Goal: Entertainment & Leisure: Browse casually

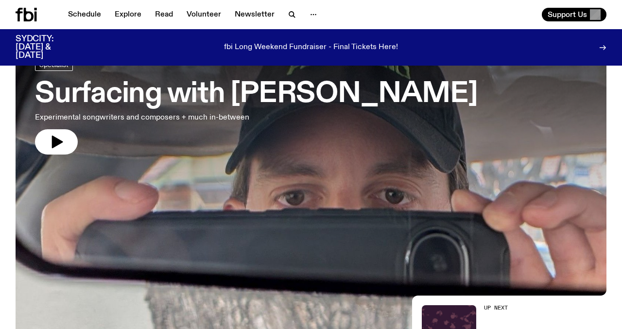
scroll to position [58, 0]
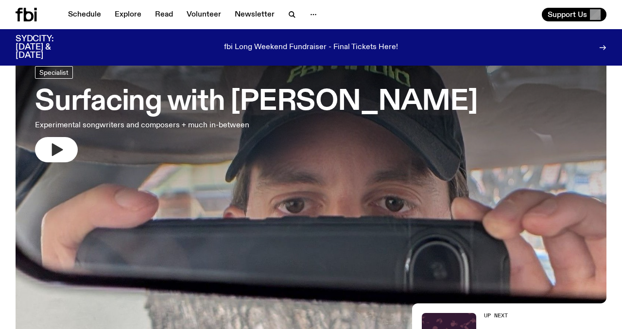
click at [69, 146] on button "button" at bounding box center [56, 149] width 43 height 25
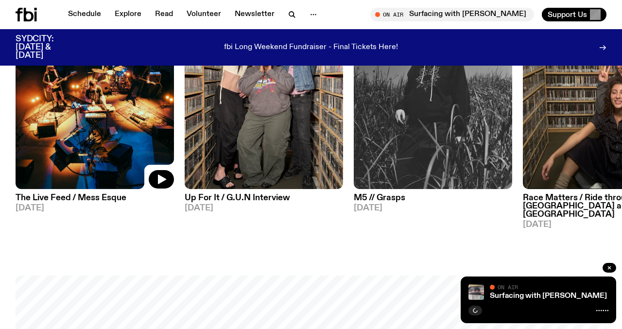
scroll to position [524, 0]
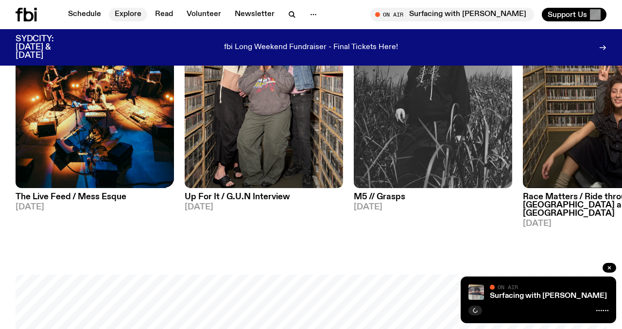
click at [129, 15] on link "Explore" at bounding box center [128, 15] width 38 height 14
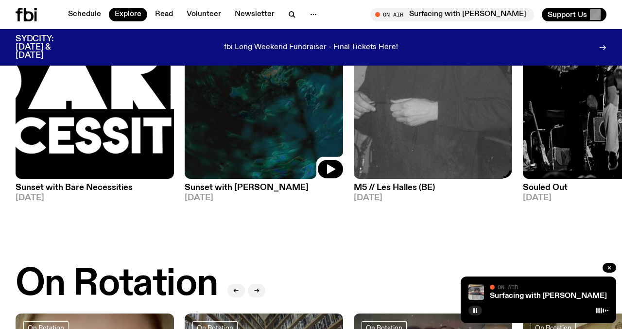
scroll to position [191, 0]
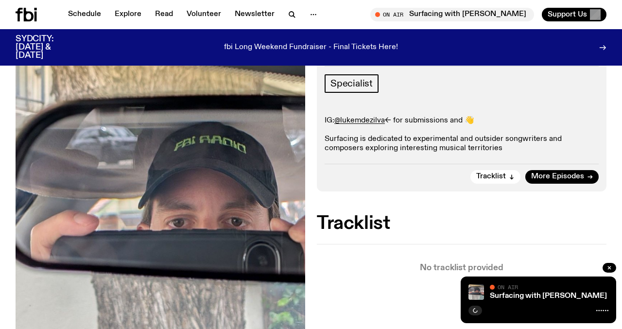
scroll to position [190, 0]
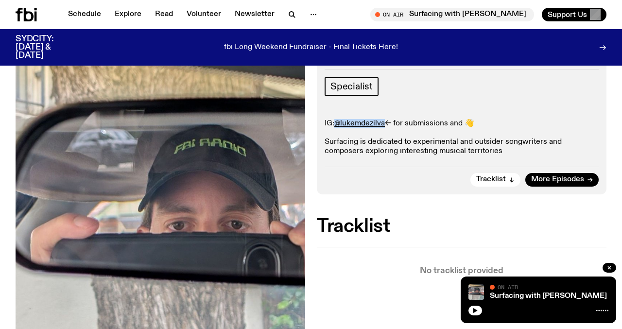
click at [360, 152] on p "IG: @lukemdezilva <- for submissions and 👋 Surfacing is dedicated to experiment…" at bounding box center [462, 137] width 274 height 37
click at [121, 14] on link "Explore" at bounding box center [128, 15] width 38 height 14
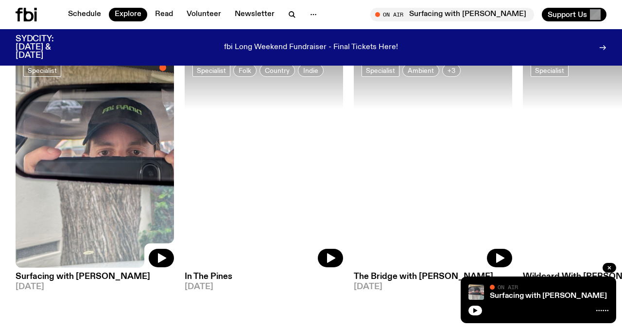
scroll to position [776, 0]
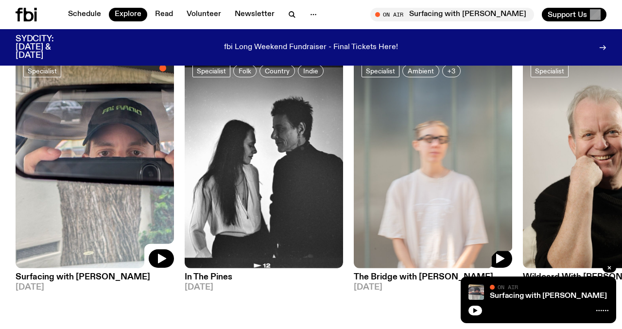
click at [362, 197] on img at bounding box center [433, 162] width 158 height 211
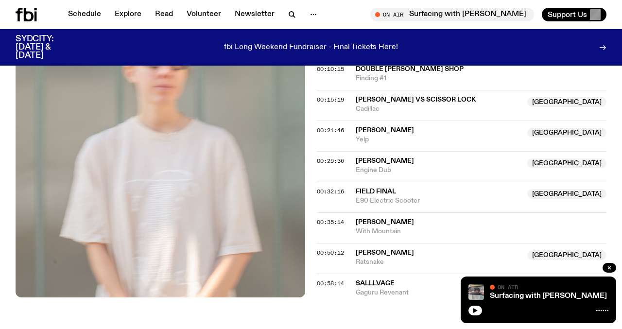
scroll to position [394, 0]
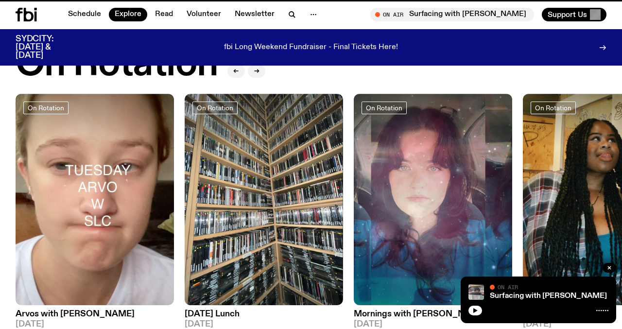
scroll to position [776, 0]
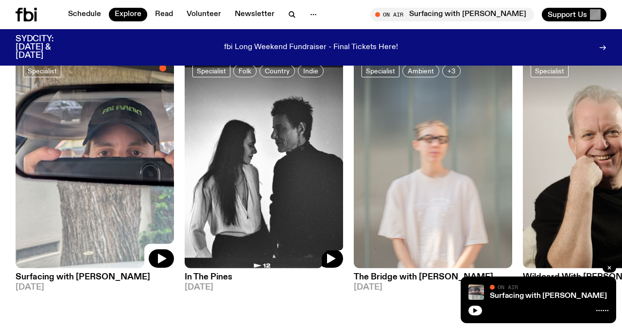
click at [229, 140] on img at bounding box center [264, 162] width 158 height 211
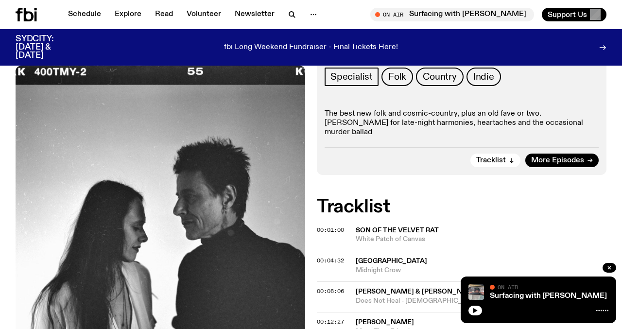
scroll to position [147, 0]
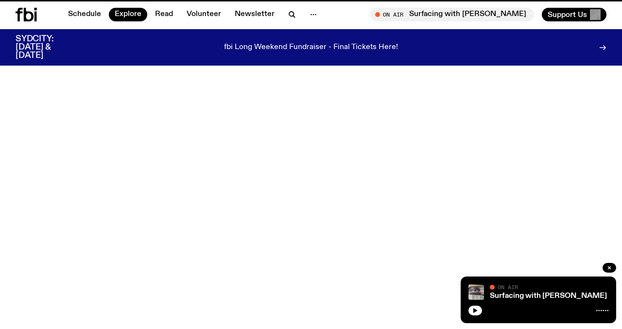
scroll to position [776, 0]
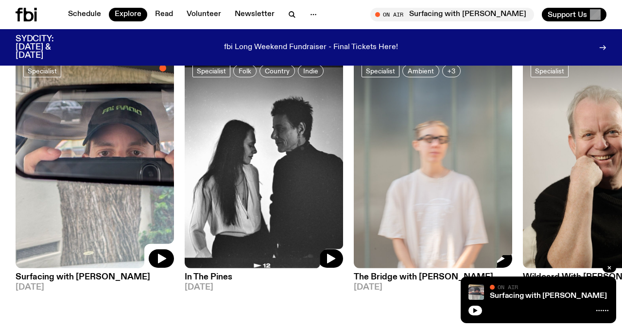
click at [427, 144] on img at bounding box center [433, 162] width 158 height 211
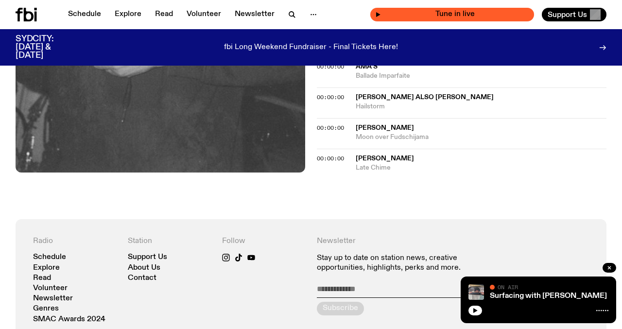
scroll to position [1399, 0]
